Goal: Task Accomplishment & Management: Use online tool/utility

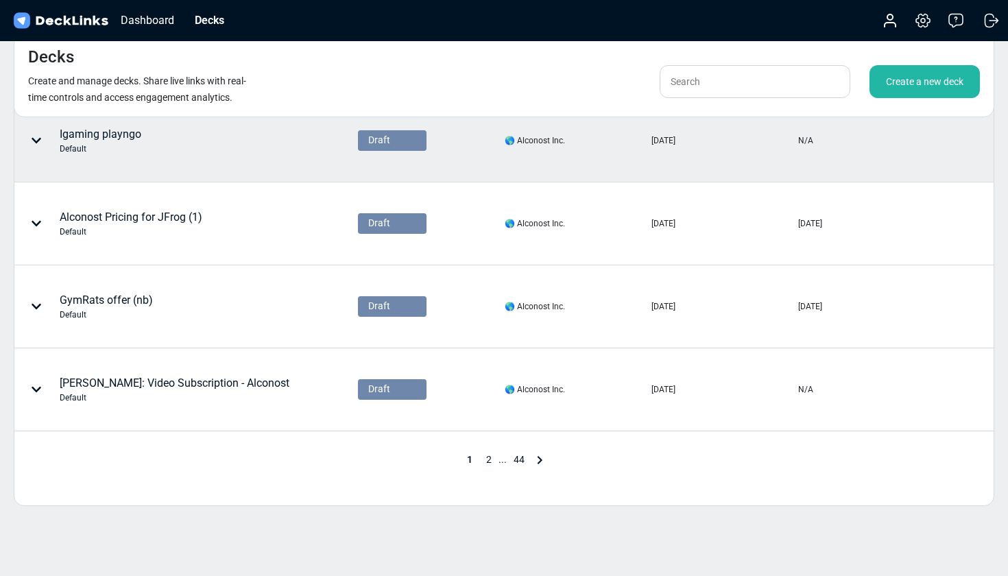
scroll to position [600, 0]
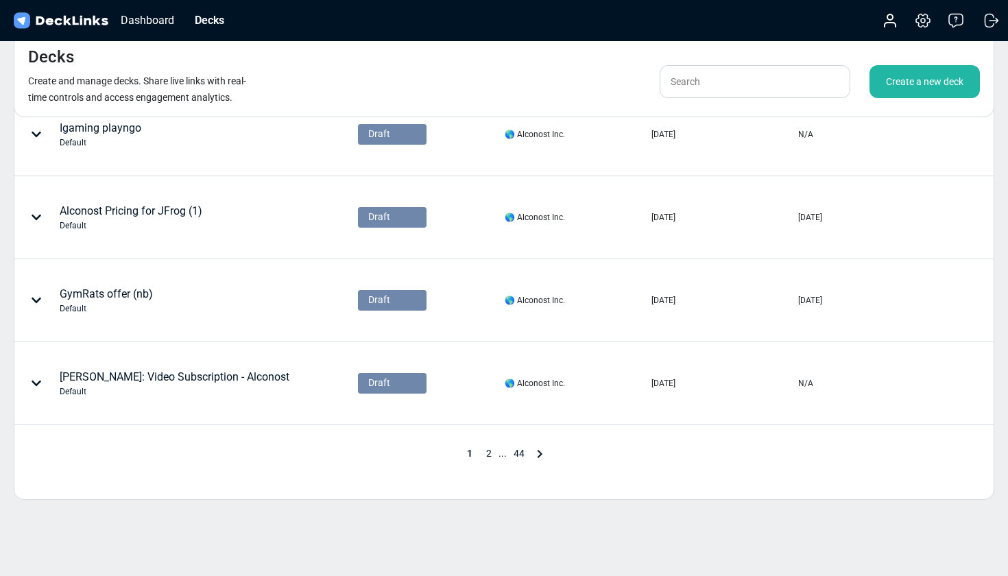
click at [898, 86] on div "Create a new deck" at bounding box center [925, 81] width 110 height 33
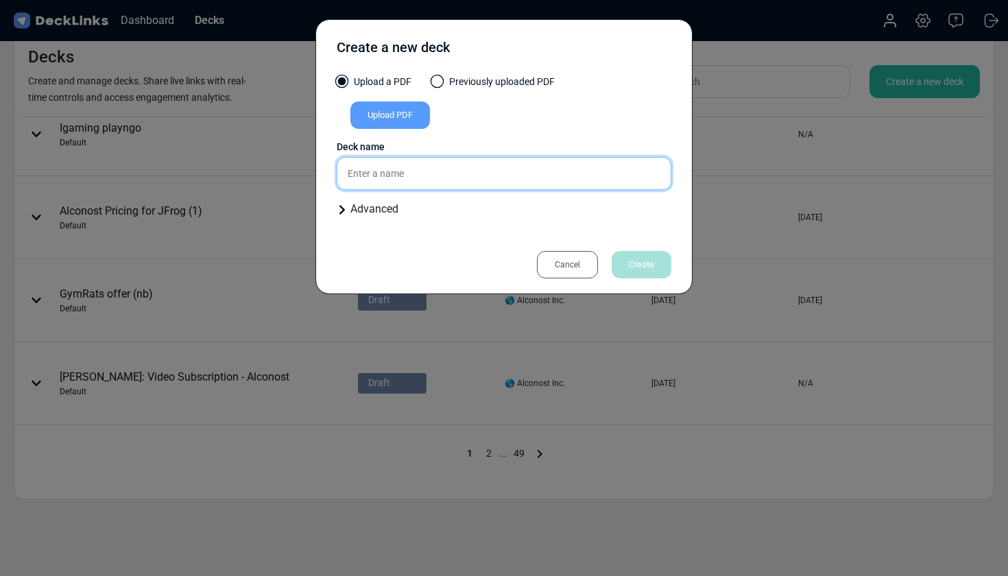
click at [438, 169] on input "text" at bounding box center [504, 173] width 335 height 33
type input "[PERSON_NAME]: Video RFP for [PERSON_NAME]"
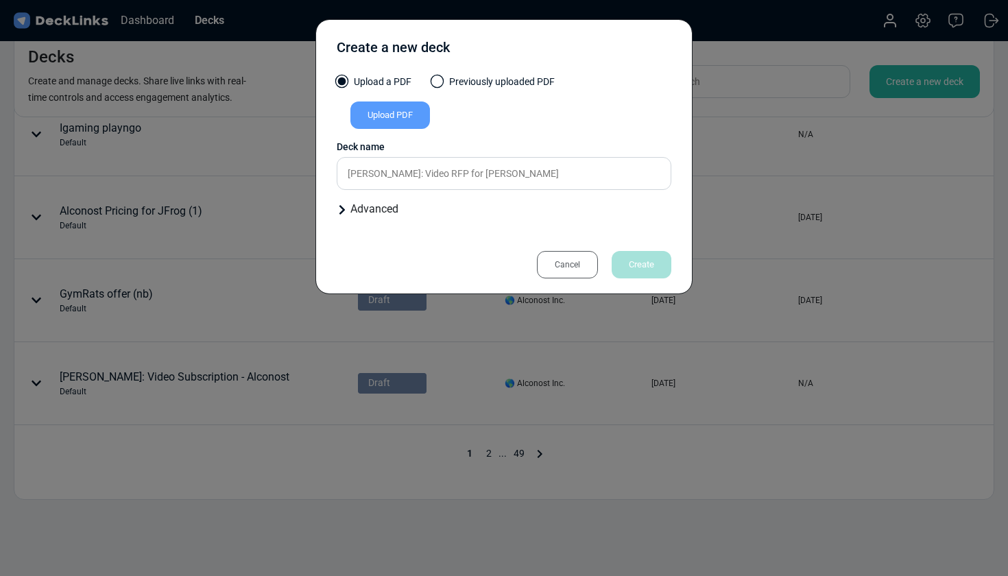
click at [412, 112] on div "Upload PDF" at bounding box center [391, 115] width 80 height 27
click at [0, 0] on input "Upload PDF" at bounding box center [0, 0] width 0 height 0
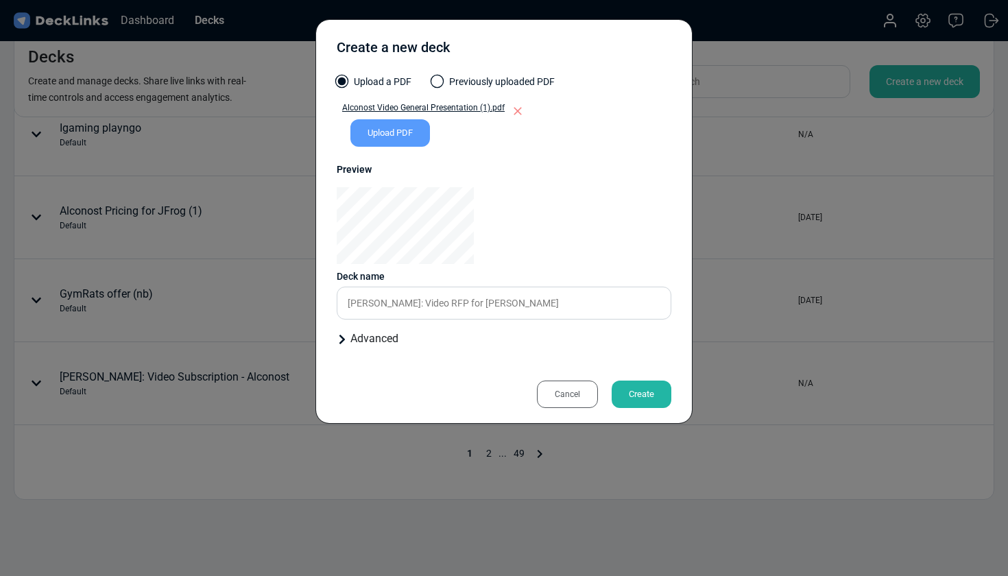
click at [646, 392] on div "Create" at bounding box center [642, 394] width 60 height 27
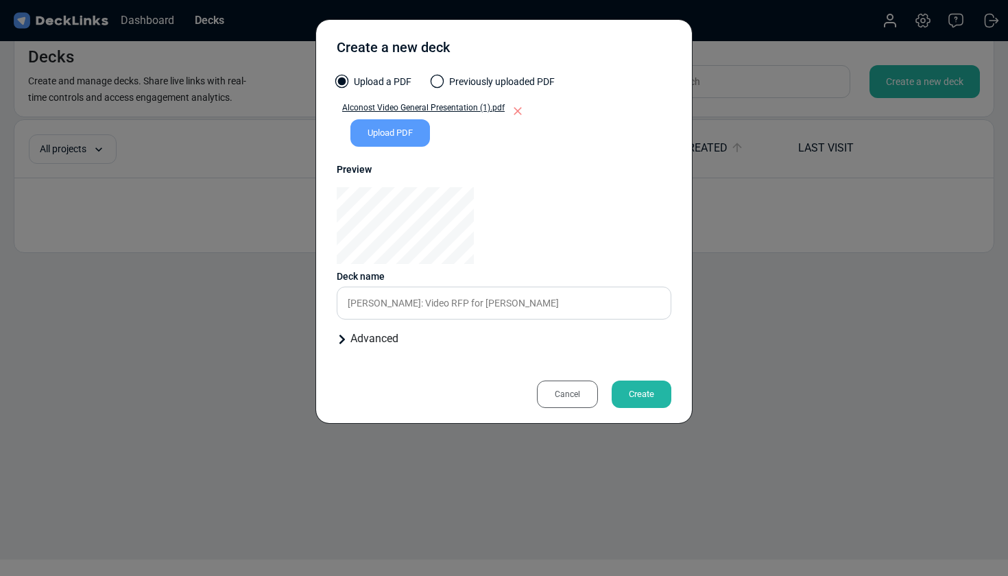
scroll to position [16, 0]
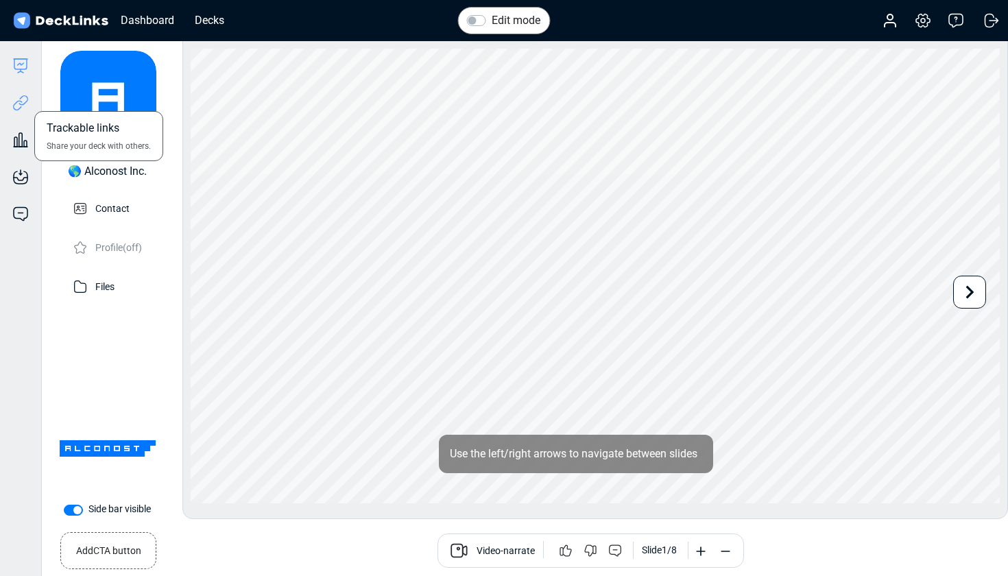
click at [20, 104] on icon at bounding box center [24, 100] width 10 height 10
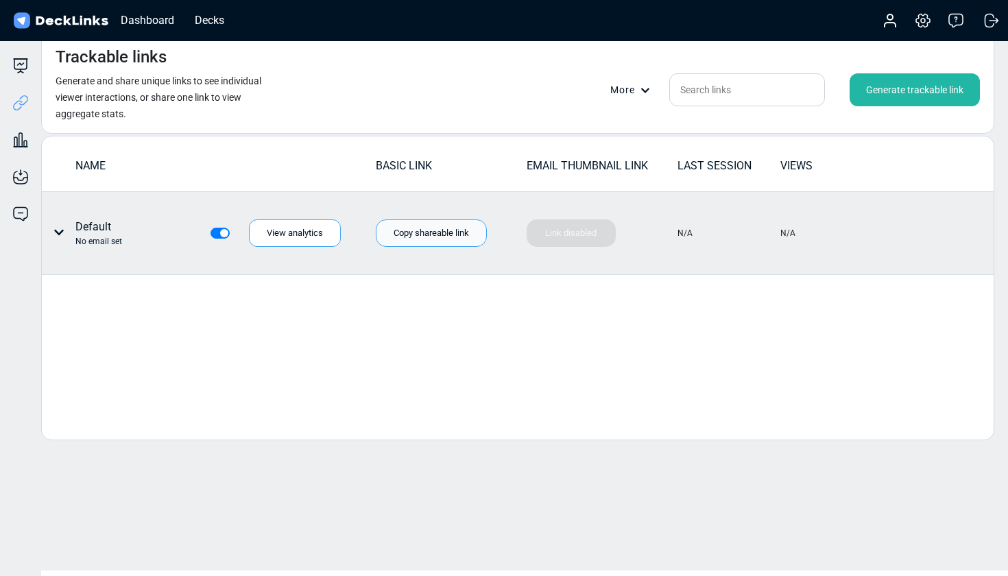
click at [410, 232] on div "Copy shareable link" at bounding box center [431, 233] width 111 height 27
